Goal: Task Accomplishment & Management: Manage account settings

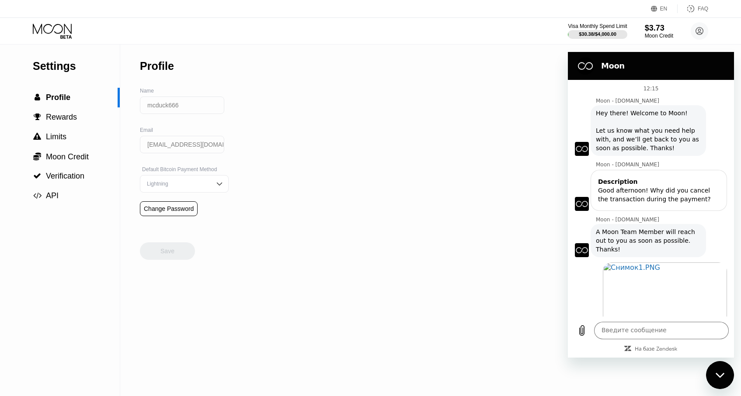
scroll to position [53, 0]
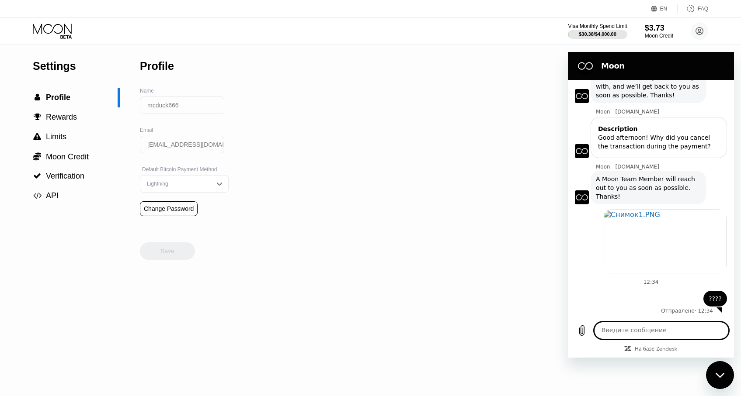
click at [679, 324] on textarea at bounding box center [661, 330] width 135 height 17
click at [663, 330] on textarea at bounding box center [661, 330] width 135 height 17
click at [235, 353] on div "Settings  Profile  Rewards  Limits  Moon Credit  Verification  API Profil…" at bounding box center [370, 221] width 741 height 352
click at [668, 330] on textarea at bounding box center [661, 330] width 135 height 17
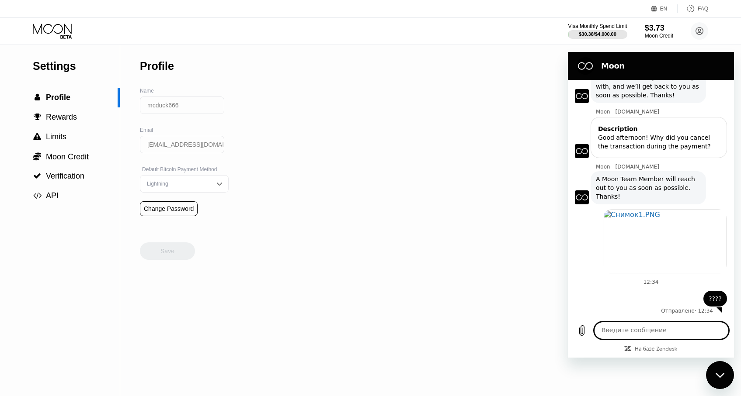
type textarea "?"
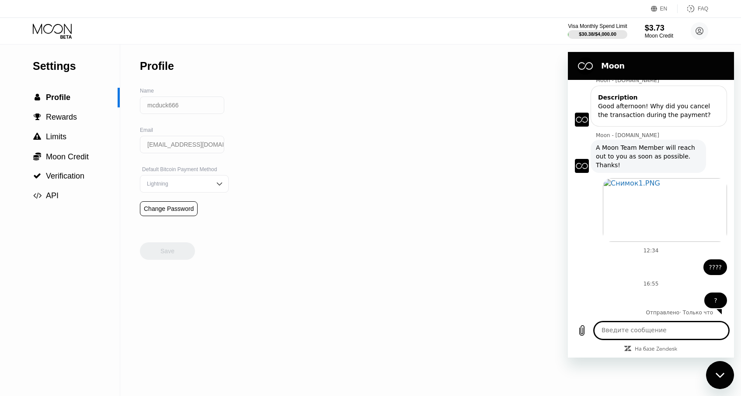
scroll to position [86, 0]
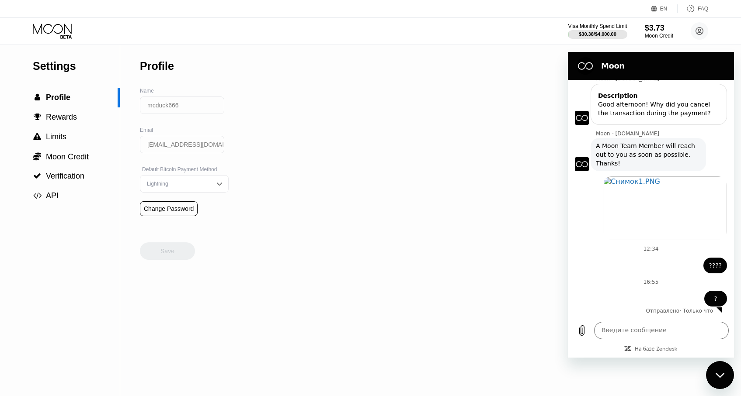
click at [614, 62] on h2 "Moon" at bounding box center [663, 66] width 124 height 10
click at [236, 292] on div "Settings  Profile  Rewards  Limits  Moon Credit  Verification  API Profil…" at bounding box center [370, 221] width 741 height 352
click at [320, 189] on div "Settings  Profile  Rewards  Limits  Moon Credit  Verification  API Profil…" at bounding box center [370, 221] width 741 height 352
click at [321, 230] on div "Settings  Profile  Rewards  Limits  Moon Credit  Verification  API Profil…" at bounding box center [370, 221] width 741 height 352
